Goal: Task Accomplishment & Management: Manage account settings

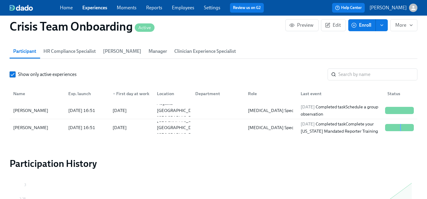
scroll to position [0, 439]
click at [90, 8] on link "Experiences" at bounding box center [94, 8] width 25 height 6
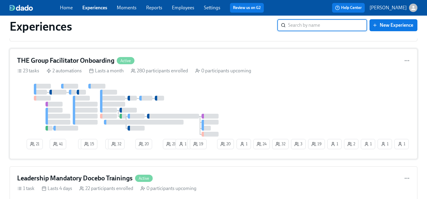
scroll to position [2000, 0]
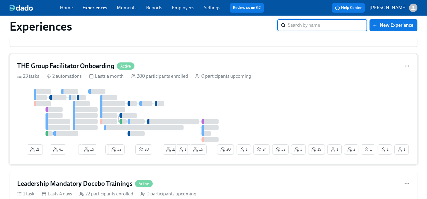
click at [209, 108] on div at bounding box center [126, 115] width 218 height 53
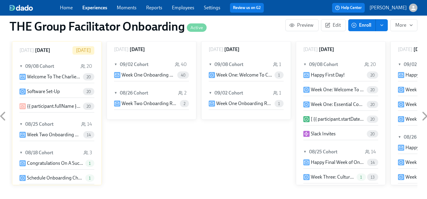
scroll to position [354, 0]
click at [86, 76] on span "20" at bounding box center [88, 76] width 11 height 4
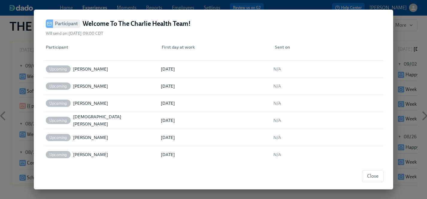
scroll to position [108, 0]
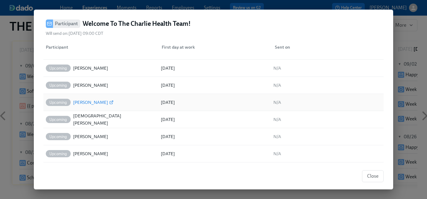
click at [88, 102] on div "[PERSON_NAME]" at bounding box center [90, 102] width 35 height 7
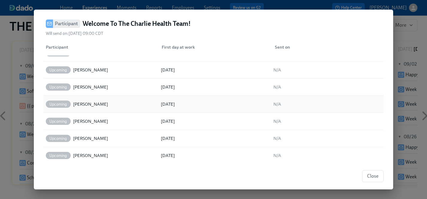
scroll to position [193, 0]
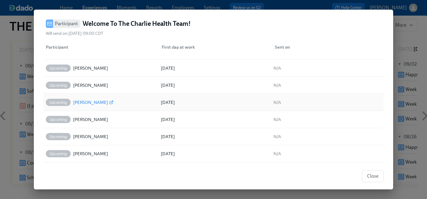
click at [96, 102] on div "[PERSON_NAME]" at bounding box center [90, 102] width 35 height 7
click at [368, 174] on span "Close" at bounding box center [372, 176] width 11 height 6
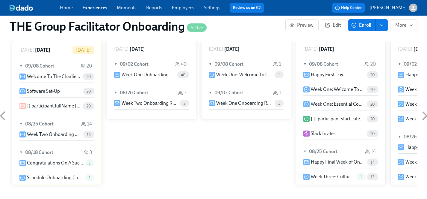
click at [94, 8] on link "Experiences" at bounding box center [94, 8] width 25 height 6
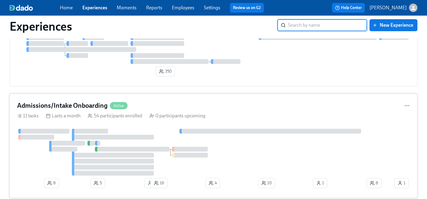
scroll to position [56, 0]
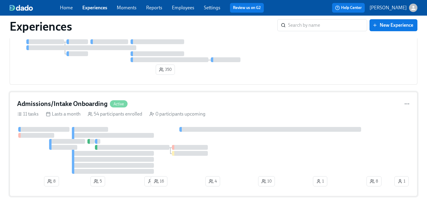
click at [165, 131] on div at bounding box center [205, 150] width 376 height 47
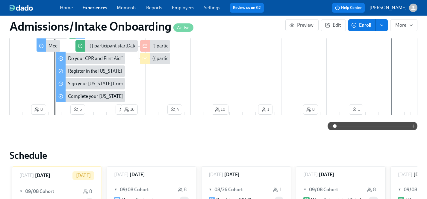
scroll to position [148, 0]
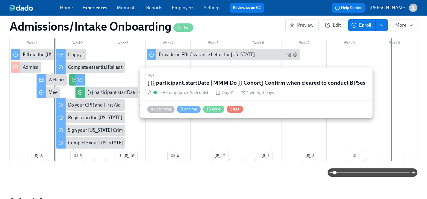
click at [127, 92] on div "[ {{ participant.startDate | MMM Do }} Cohort] Confirm when cleared to conduct …" at bounding box center [174, 92] width 175 height 7
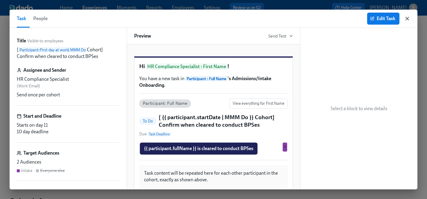
click at [409, 18] on icon "button" at bounding box center [407, 19] width 6 height 6
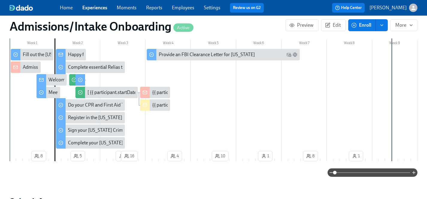
click at [158, 93] on div "{{ participant.fullName }} Check-Out update" at bounding box center [197, 92] width 90 height 7
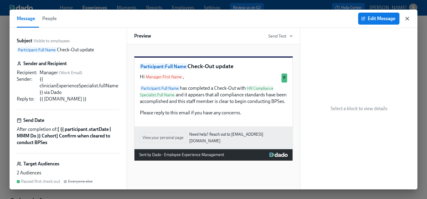
click at [410, 19] on icon "button" at bounding box center [407, 19] width 6 height 6
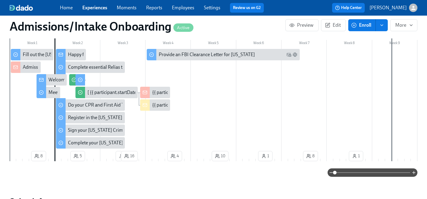
click at [157, 108] on div "{{ participant.fullName }} Check-Out update" at bounding box center [197, 105] width 90 height 7
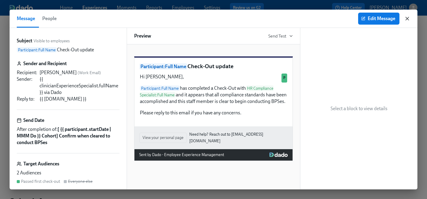
click at [409, 18] on icon "button" at bounding box center [407, 19] width 6 height 6
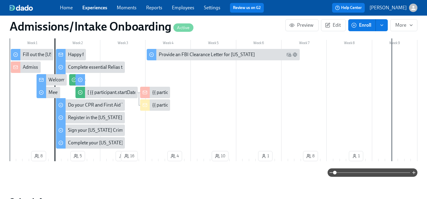
click at [91, 10] on link "Experiences" at bounding box center [94, 8] width 25 height 6
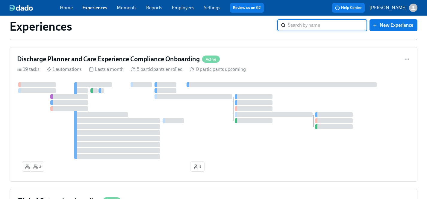
scroll to position [798, 0]
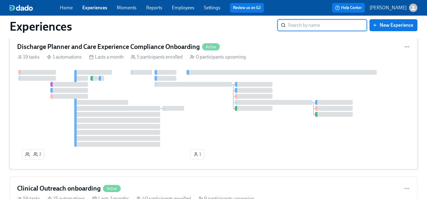
click at [202, 130] on div at bounding box center [213, 108] width 393 height 77
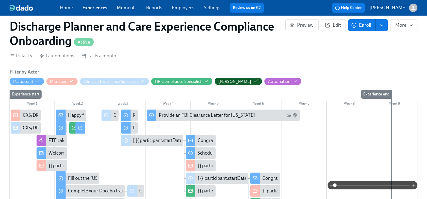
scroll to position [155, 0]
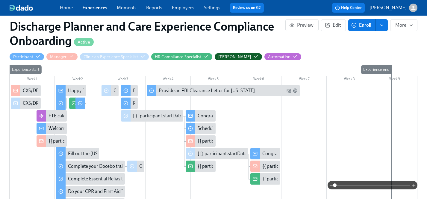
click at [207, 141] on div "{{ participant.fullName }} passed their check-out!" at bounding box center [248, 141] width 100 height 7
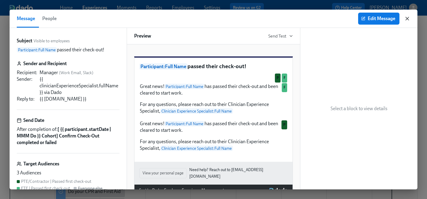
click at [407, 18] on icon "button" at bounding box center [407, 18] width 3 height 3
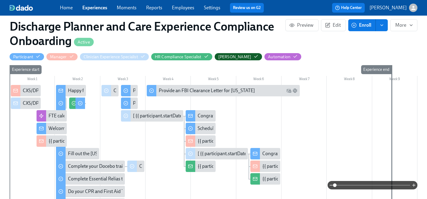
click at [100, 4] on span "Experiences" at bounding box center [94, 7] width 25 height 7
click at [97, 8] on link "Experiences" at bounding box center [94, 8] width 25 height 6
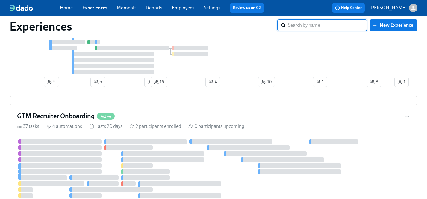
scroll to position [500, 0]
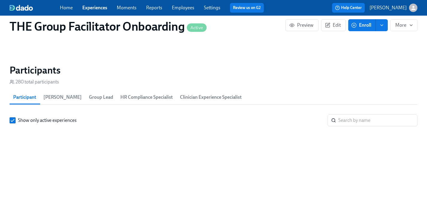
scroll to position [0, 10002]
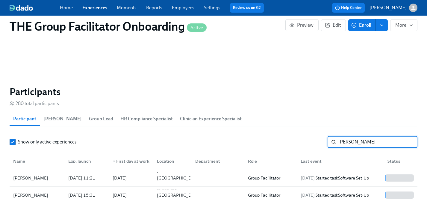
click at [375, 136] on input "[PERSON_NAME]" at bounding box center [378, 142] width 79 height 12
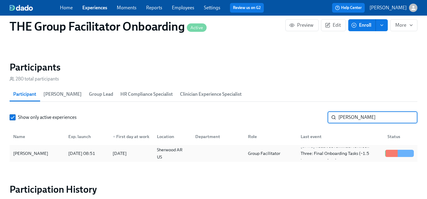
type input "[PERSON_NAME]"
click at [30, 153] on div "[PERSON_NAME]" at bounding box center [31, 153] width 40 height 7
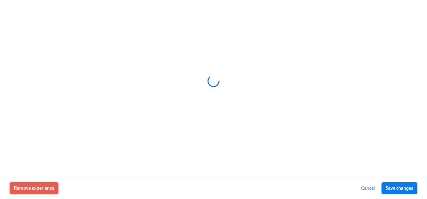
click at [38, 187] on span "Remove experience" at bounding box center [34, 188] width 40 height 6
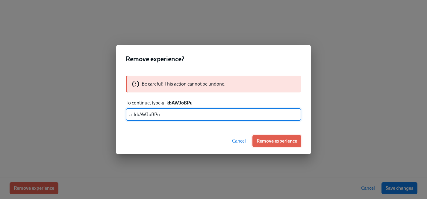
type input "a_kbAWJoBPu"
click at [279, 141] on span "Remove experience" at bounding box center [277, 141] width 40 height 6
